Goal: Task Accomplishment & Management: Complete application form

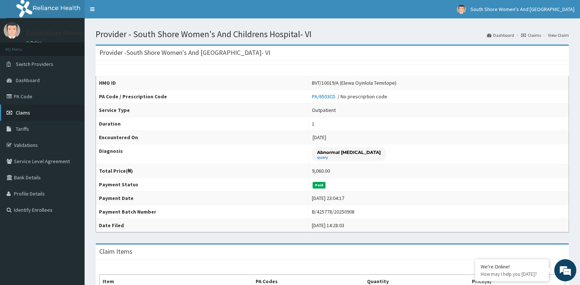
click at [38, 112] on link "Claims" at bounding box center [42, 112] width 85 height 16
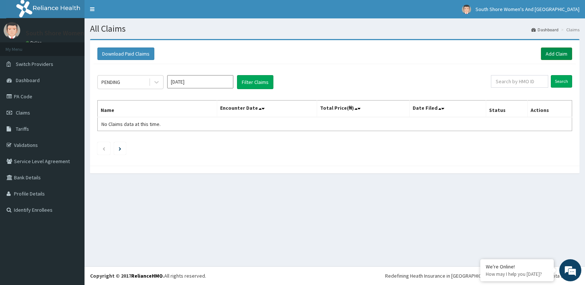
click at [559, 53] on link "Add Claim" at bounding box center [556, 53] width 31 height 12
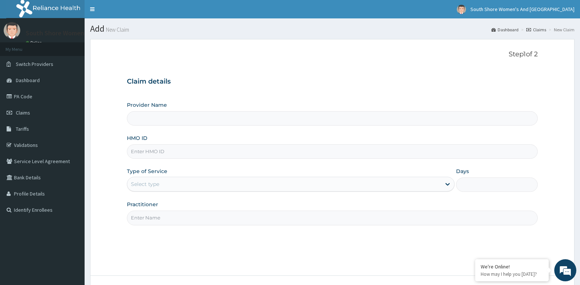
click at [167, 156] on input "HMO ID" at bounding box center [332, 151] width 411 height 14
paste input "EPS/10003/C"
type input "EPS/10003/C"
click at [153, 182] on div "Select type" at bounding box center [145, 183] width 28 height 7
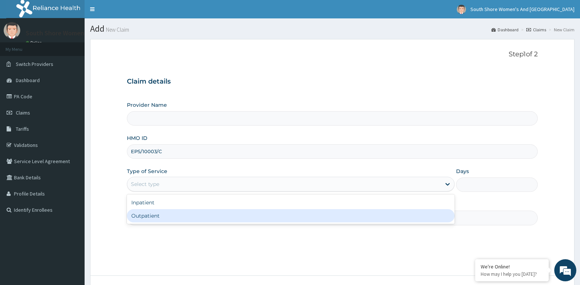
click at [156, 218] on div "Outpatient" at bounding box center [291, 215] width 328 height 13
type input "1"
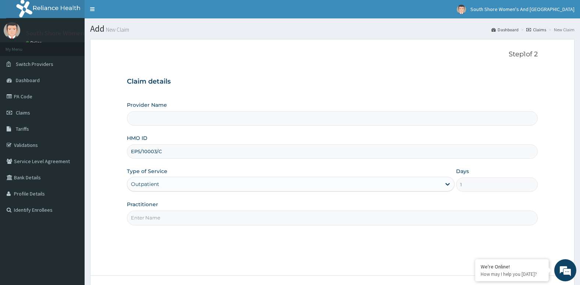
type input "South Shore Women's And [GEOGRAPHIC_DATA]- VI"
click at [167, 214] on input "Practitioner" at bounding box center [332, 217] width 411 height 14
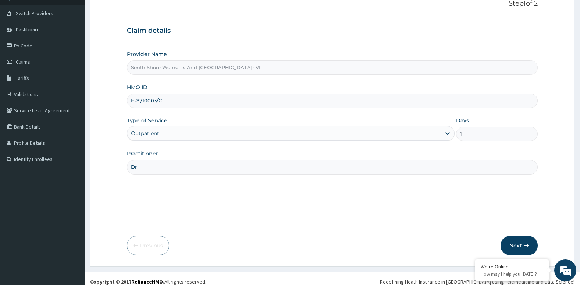
scroll to position [57, 0]
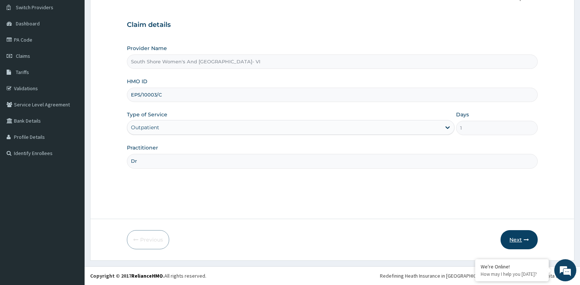
type input "Dr"
click at [519, 237] on button "Next" at bounding box center [518, 239] width 37 height 19
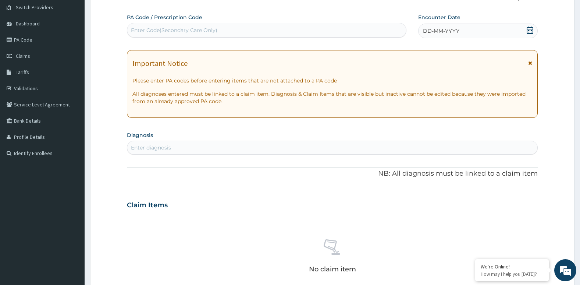
scroll to position [0, 0]
click at [158, 28] on div "Enter Code(Secondary Care Only)" at bounding box center [174, 29] width 86 height 7
paste input "PA/74389F"
type input "PA/74389F"
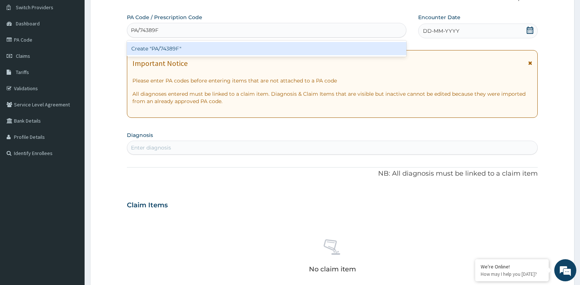
click at [187, 53] on div "Create "PA/74389F"" at bounding box center [266, 48] width 279 height 13
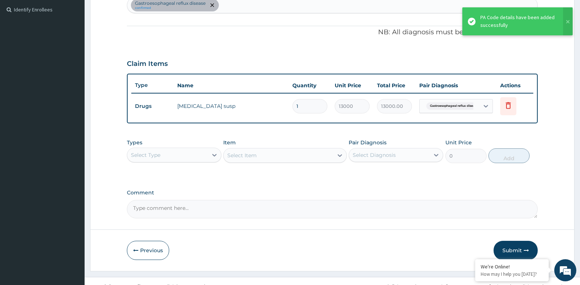
scroll to position [204, 0]
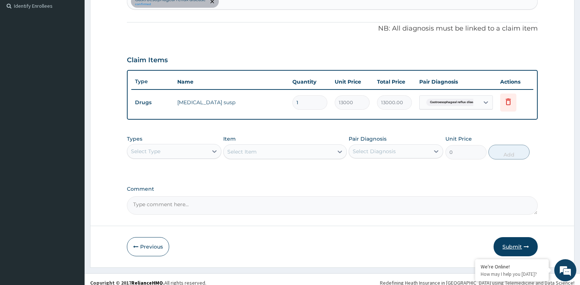
click at [514, 246] on button "Submit" at bounding box center [515, 246] width 44 height 19
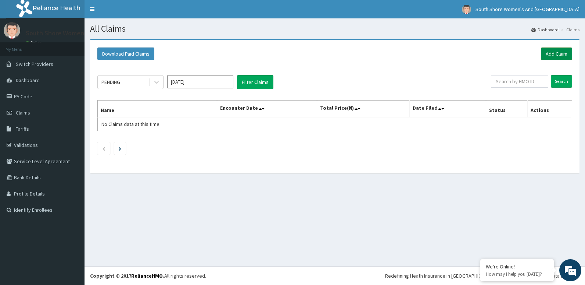
click at [552, 54] on link "Add Claim" at bounding box center [556, 53] width 31 height 12
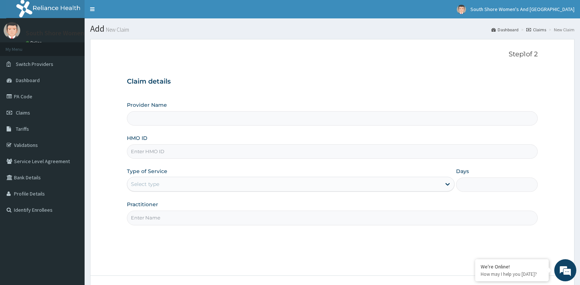
click at [200, 152] on input "HMO ID" at bounding box center [332, 151] width 411 height 14
paste input "EPS/10003/C"
type input "EPS/10003/C"
click at [171, 181] on div "Select type" at bounding box center [284, 184] width 314 height 12
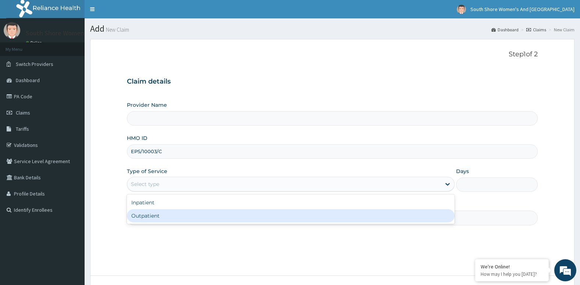
click at [162, 219] on div "Outpatient" at bounding box center [291, 215] width 328 height 13
type input "1"
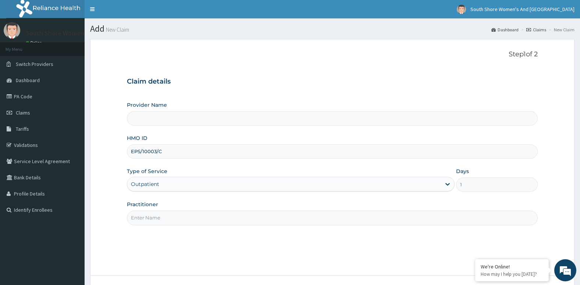
click at [170, 212] on input "Practitioner" at bounding box center [332, 217] width 411 height 14
type input "South Shore Women's And [GEOGRAPHIC_DATA]- VI"
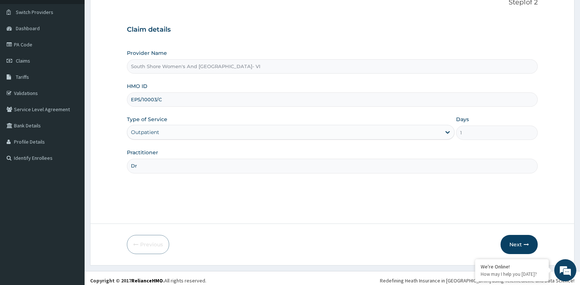
scroll to position [57, 0]
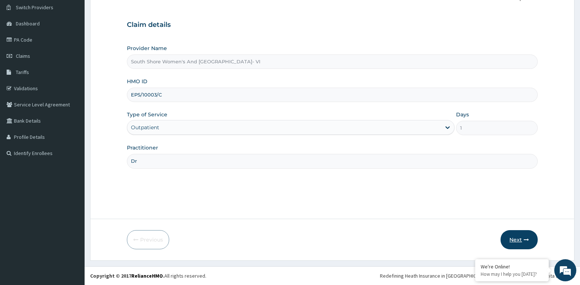
type input "Dr"
click at [509, 240] on button "Next" at bounding box center [518, 239] width 37 height 19
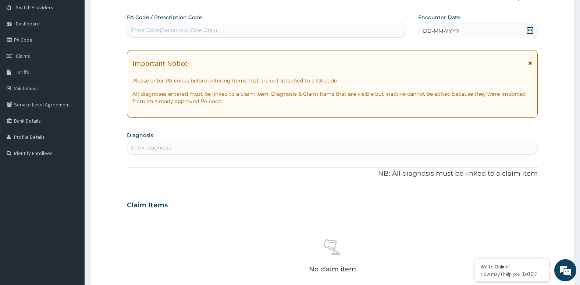
scroll to position [0, 0]
click at [175, 33] on div "Enter Code(Secondary Care Only)" at bounding box center [174, 29] width 86 height 7
paste input "PA/A127F6"
type input "PA/A127F6"
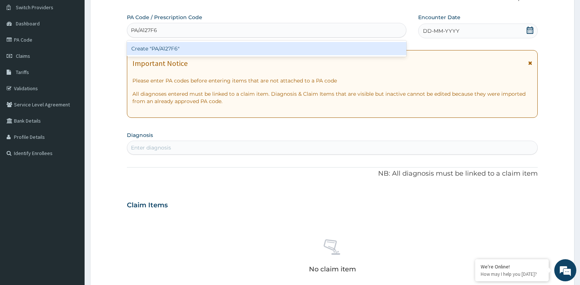
click at [166, 50] on div "Create "PA/A127F6"" at bounding box center [266, 48] width 279 height 13
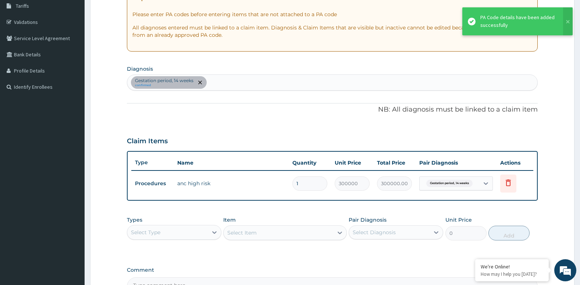
scroll to position [130, 0]
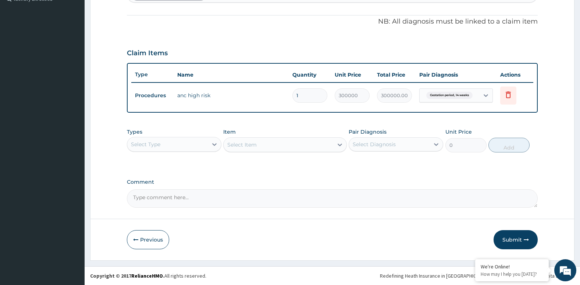
click at [507, 236] on button "Submit" at bounding box center [515, 239] width 44 height 19
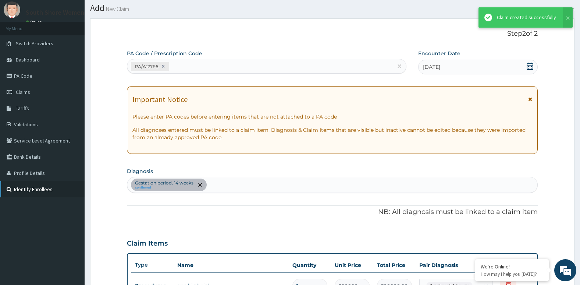
scroll to position [211, 0]
